Goal: Use online tool/utility: Use online tool/utility

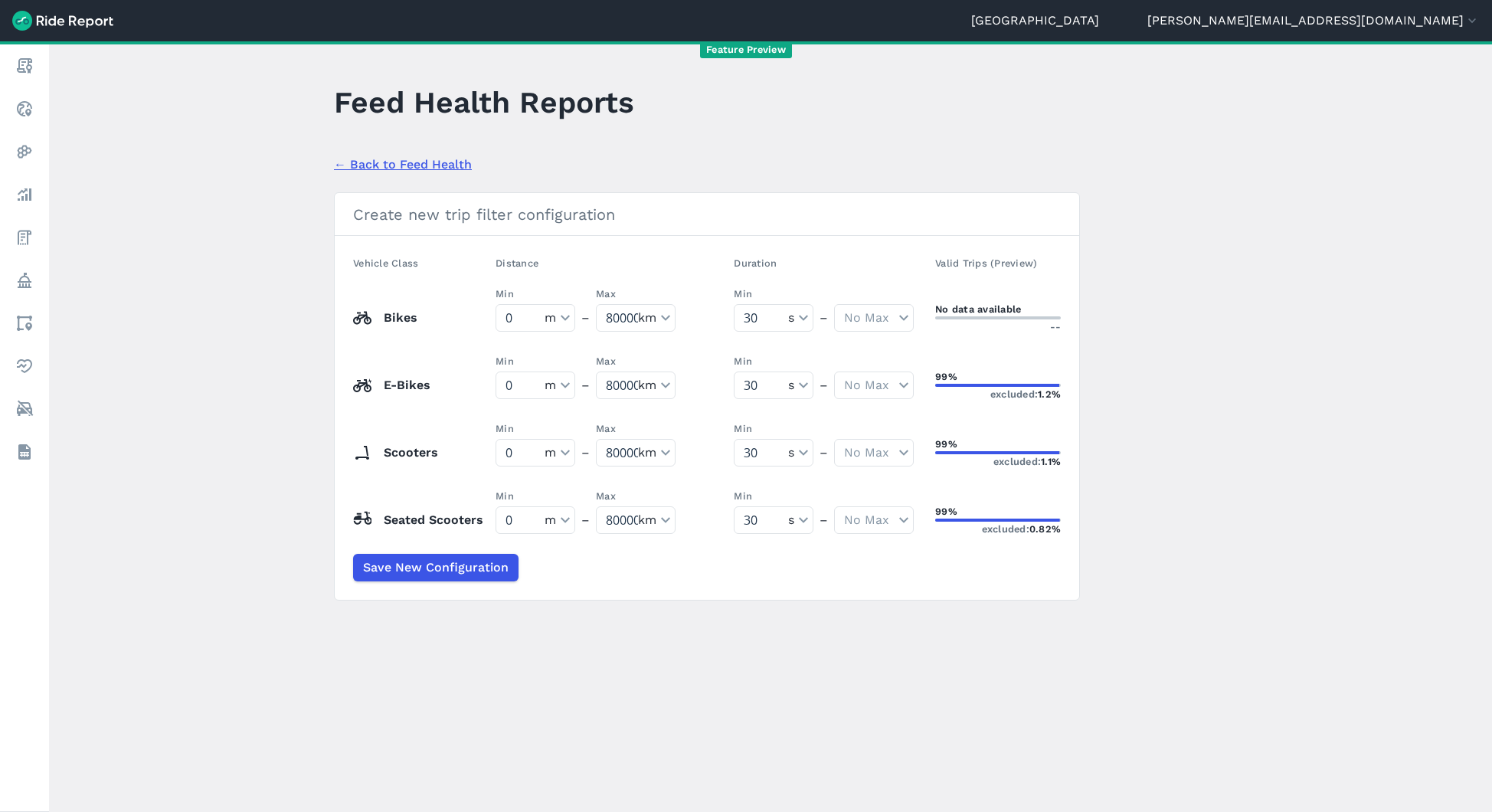
select select "meters"
select select "kilometers"
select select "seconds"
select select "meters"
select select "kilometers"
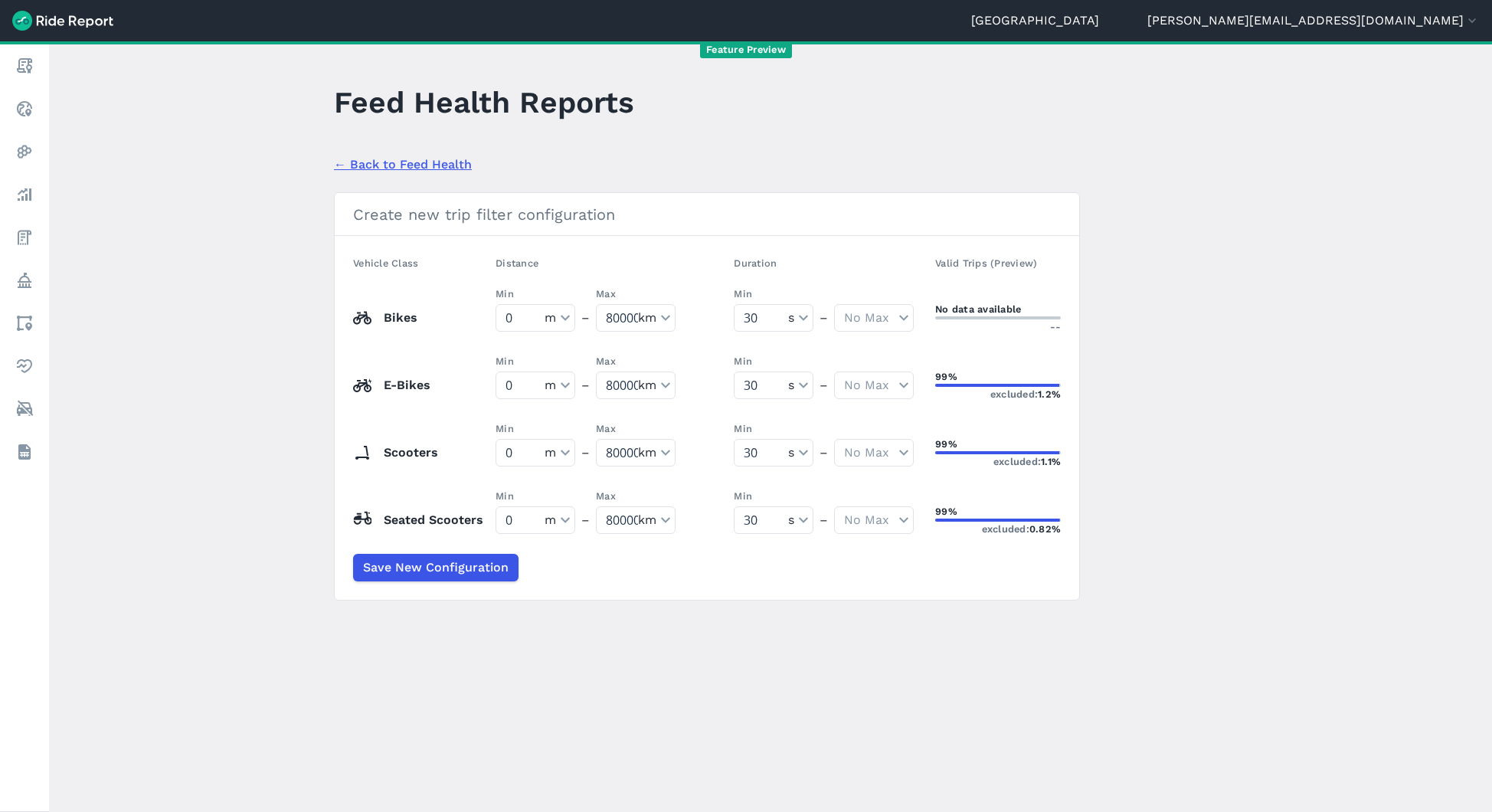
select select "seconds"
select select "meters"
select select "kilometers"
select select "seconds"
select select "meters"
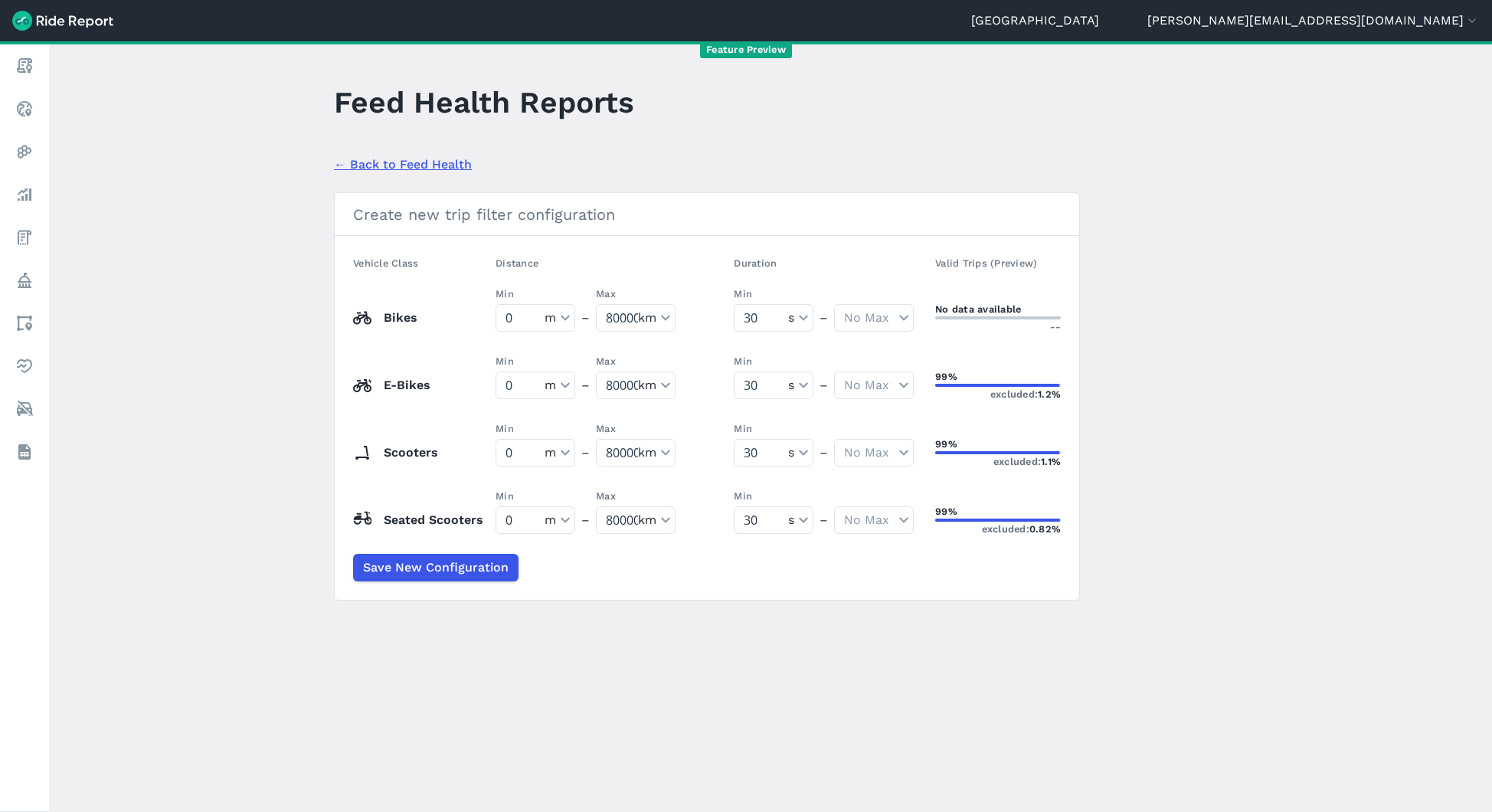
select select "kilometers"
select select "seconds"
